Goal: Task Accomplishment & Management: Complete application form

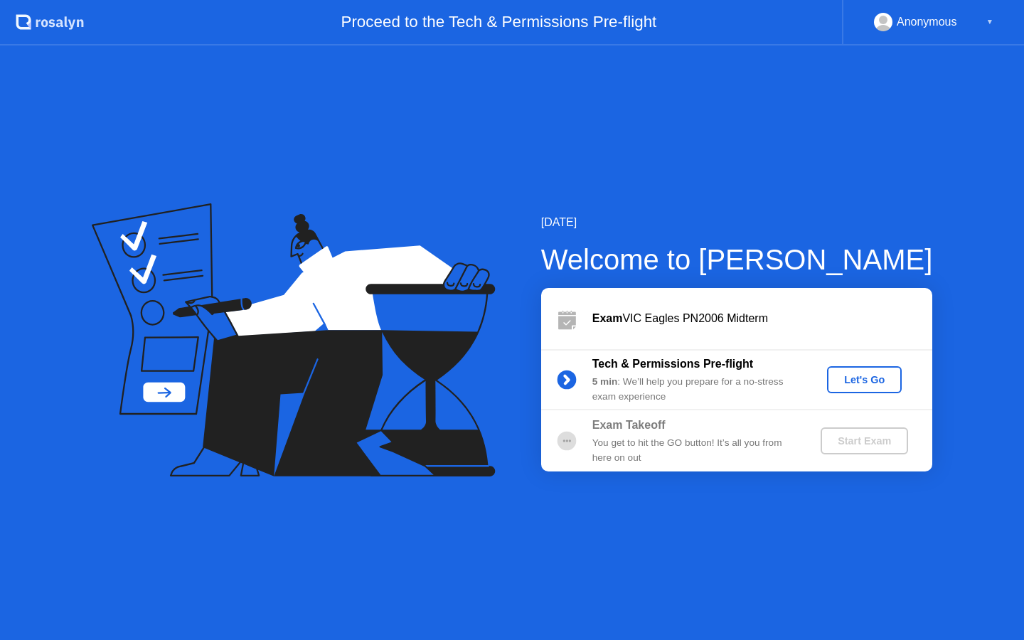
click at [863, 376] on div "Let's Go" at bounding box center [864, 379] width 63 height 11
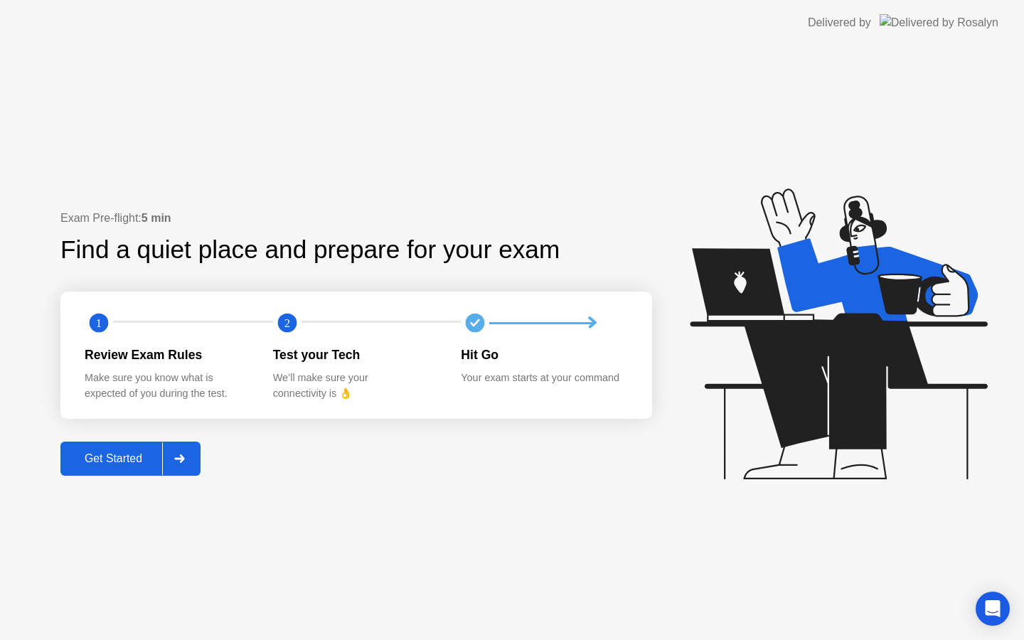
click at [101, 457] on div "Get Started" at bounding box center [113, 458] width 97 height 13
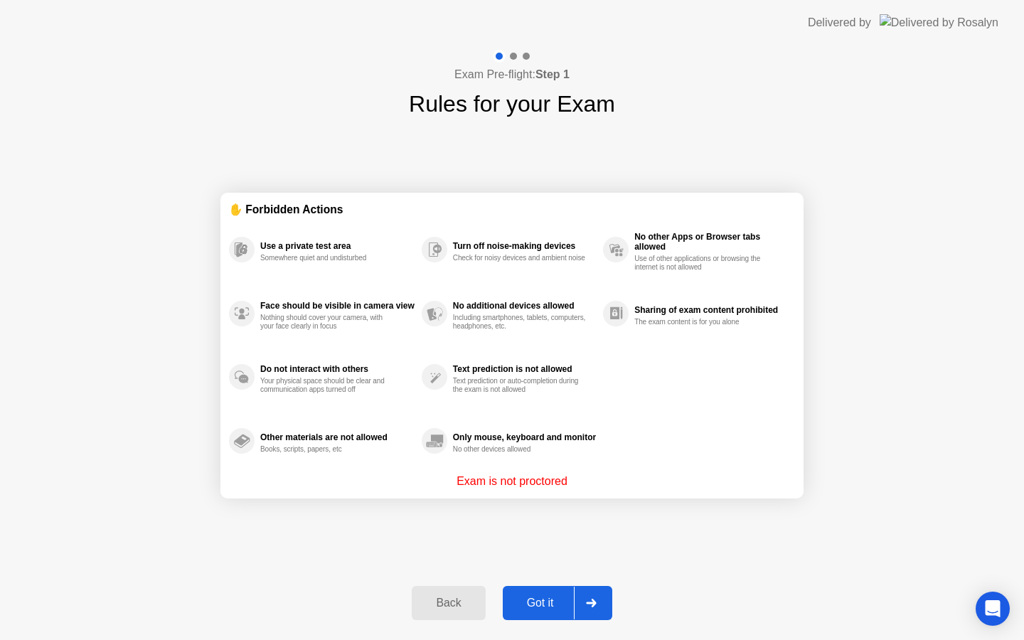
click at [536, 603] on div "Got it" at bounding box center [540, 603] width 67 height 13
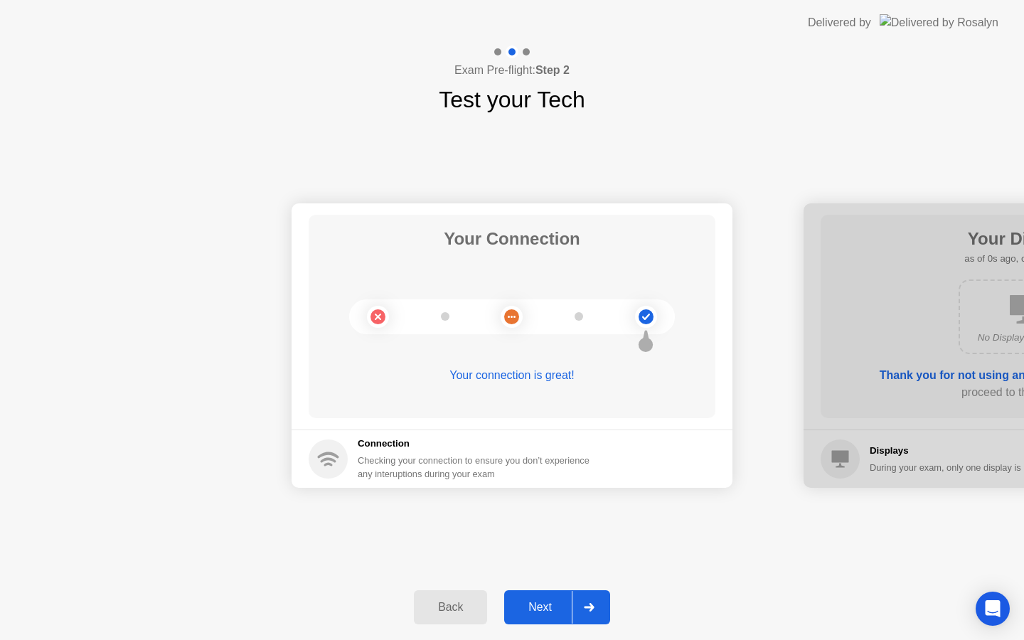
click at [536, 603] on div "Next" at bounding box center [539, 607] width 63 height 13
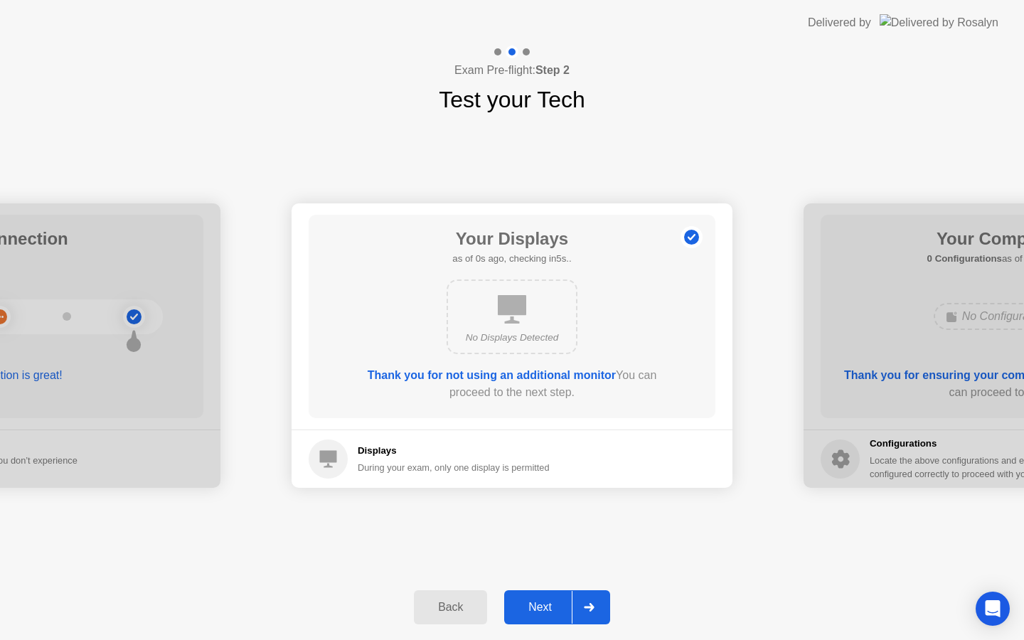
click at [536, 603] on div "Next" at bounding box center [539, 607] width 63 height 13
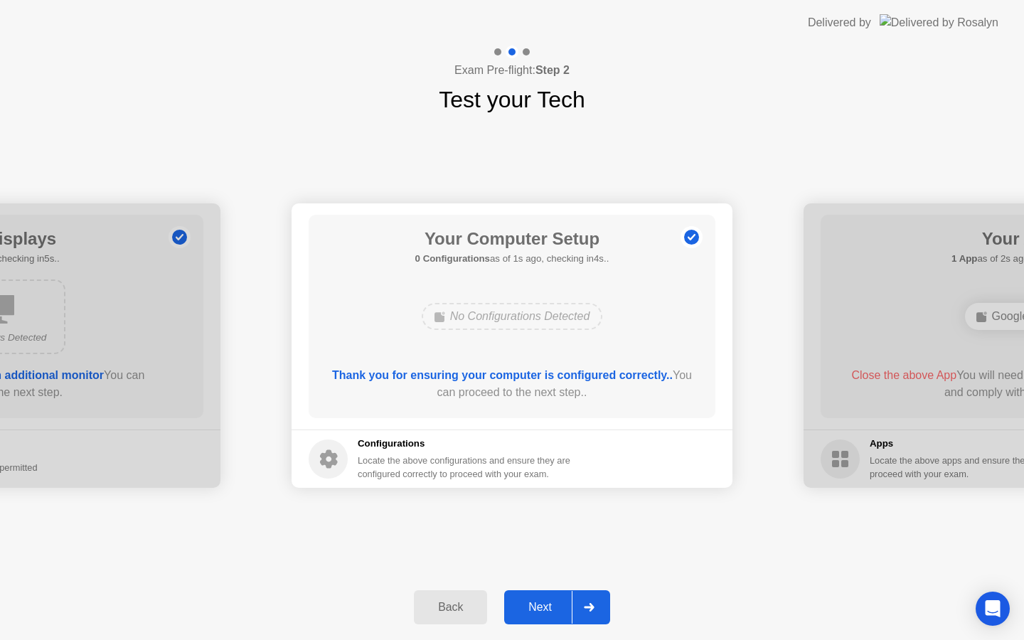
click at [523, 606] on div "Next" at bounding box center [539, 607] width 63 height 13
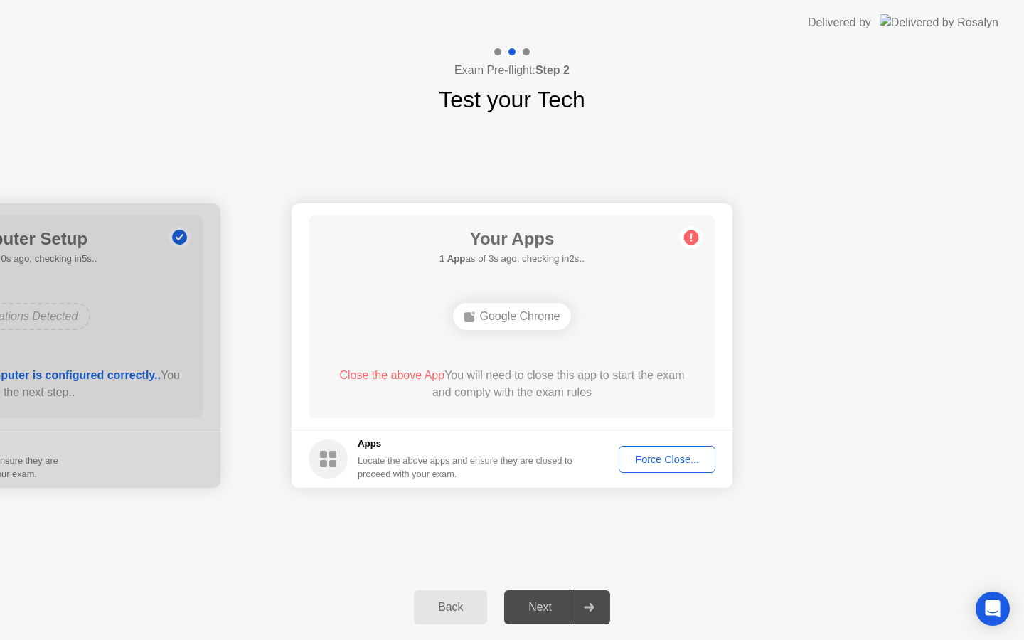
click at [642, 459] on div "Force Close..." at bounding box center [667, 459] width 87 height 11
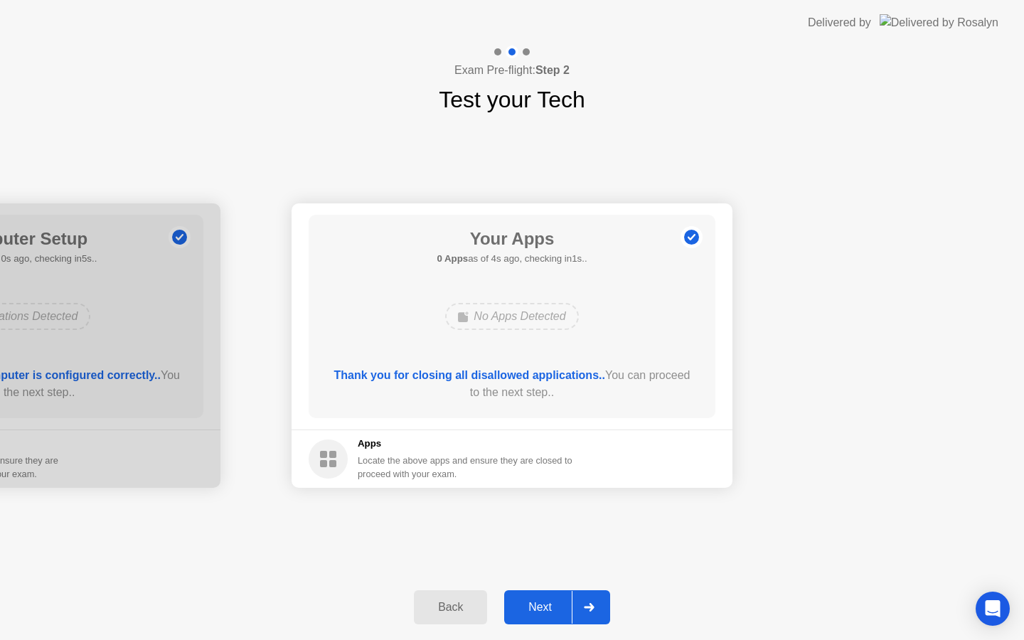
click at [535, 595] on button "Next" at bounding box center [557, 607] width 106 height 34
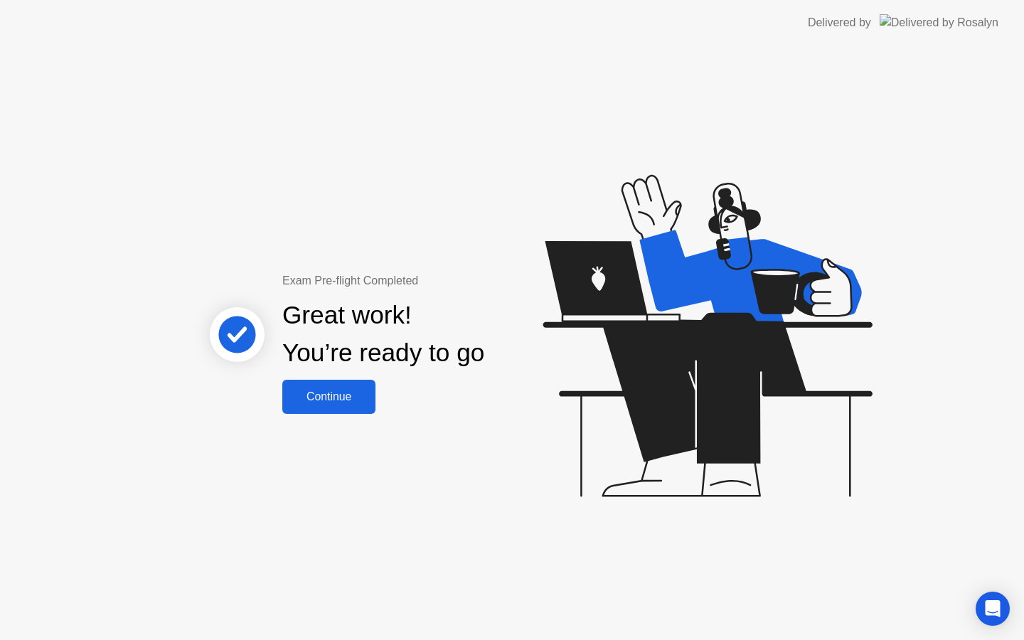
click at [341, 398] on div "Continue" at bounding box center [329, 396] width 85 height 13
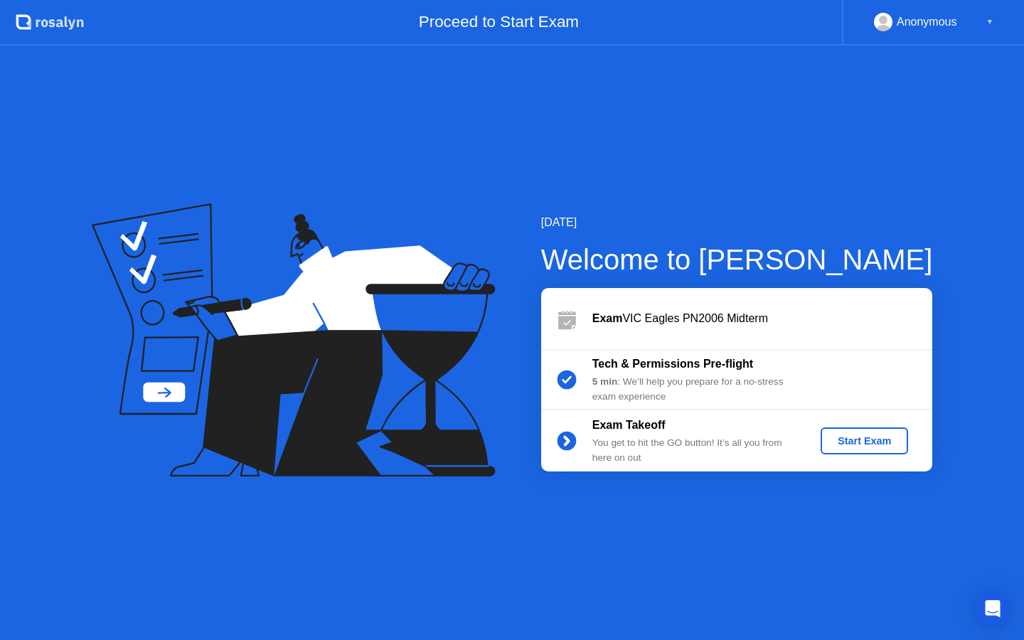
click at [842, 437] on div "Start Exam" at bounding box center [864, 440] width 76 height 11
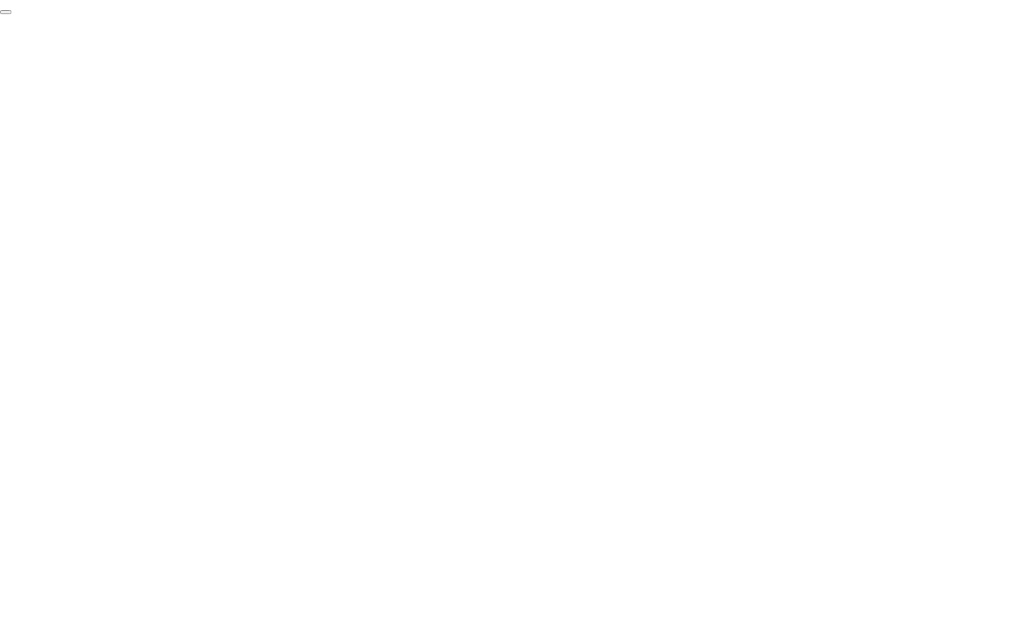
click div "End Proctoring Session"
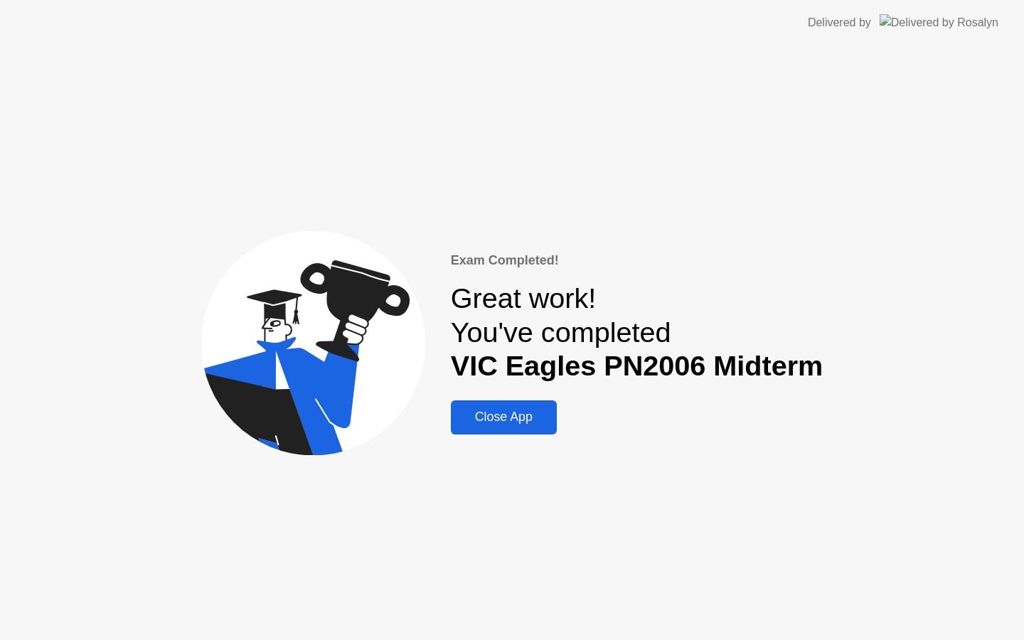
click at [487, 417] on div "Close App" at bounding box center [503, 417] width 97 height 15
